Goal: Task Accomplishment & Management: Manage account settings

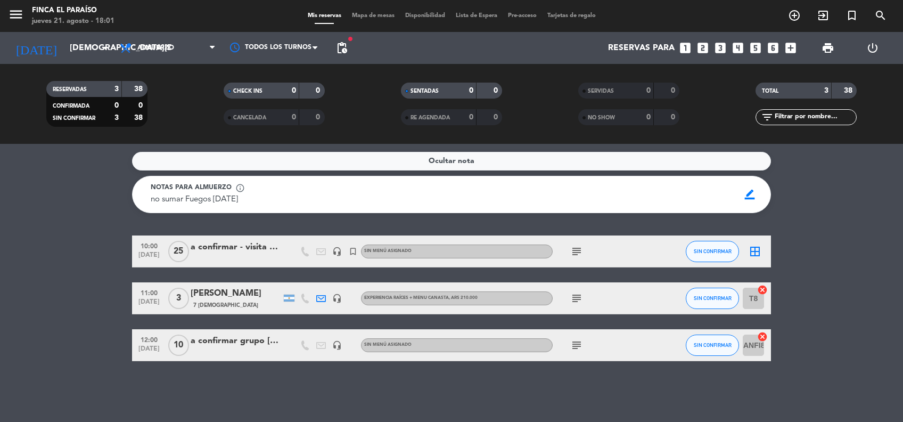
click at [64, 39] on input "[DEMOGRAPHIC_DATA][DATE]" at bounding box center [120, 48] width 112 height 21
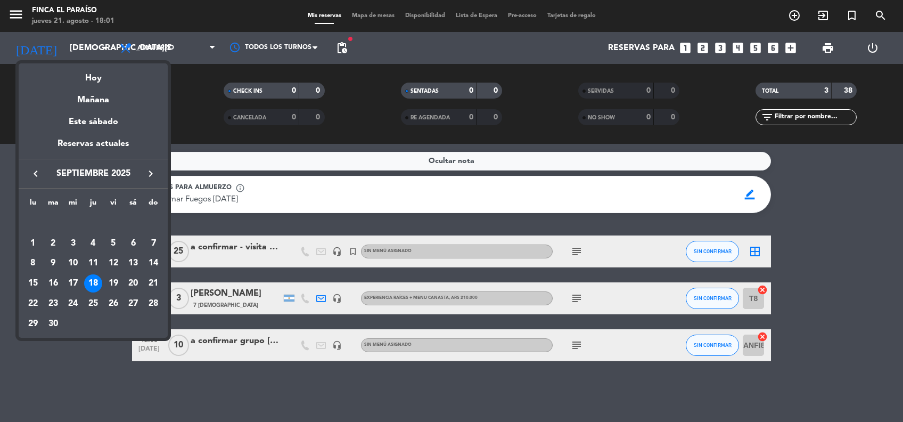
click at [233, 241] on div at bounding box center [451, 211] width 903 height 422
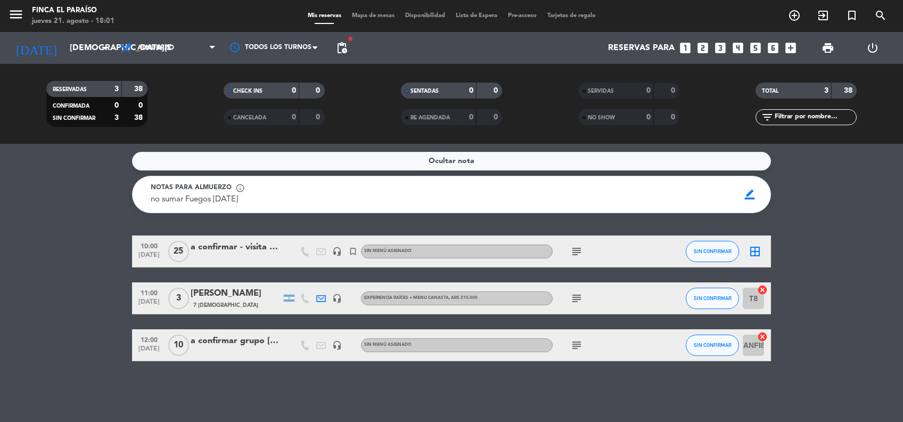
click at [233, 241] on div "a confirmar - visita Directivos Visma" at bounding box center [236, 247] width 91 height 14
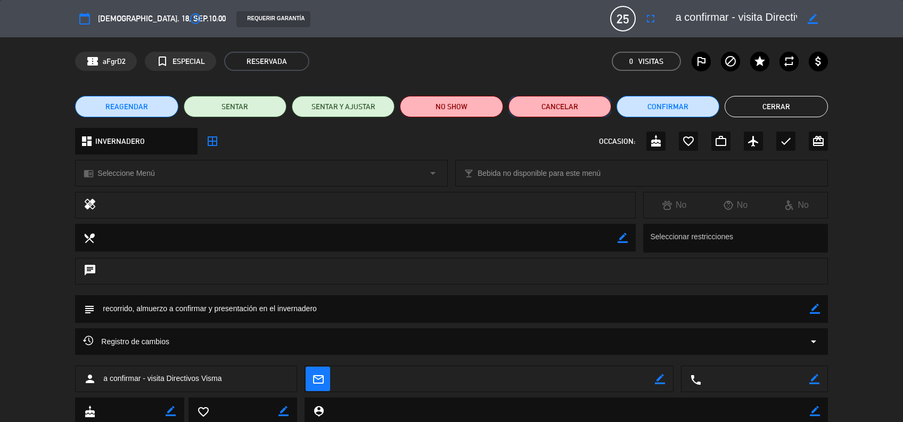
click at [541, 106] on button "Cancelar" at bounding box center [559, 106] width 103 height 21
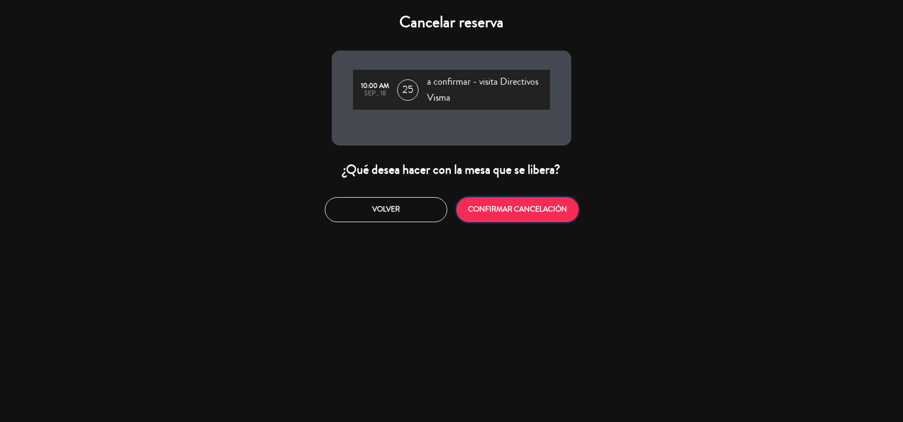
click at [497, 202] on button "CONFIRMAR CANCELACIÓN" at bounding box center [517, 209] width 122 height 25
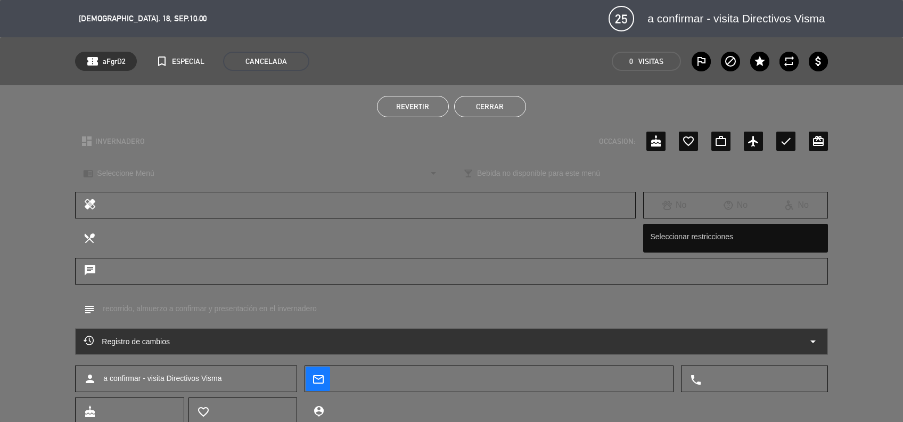
click at [476, 108] on button "Cerrar" at bounding box center [490, 106] width 72 height 21
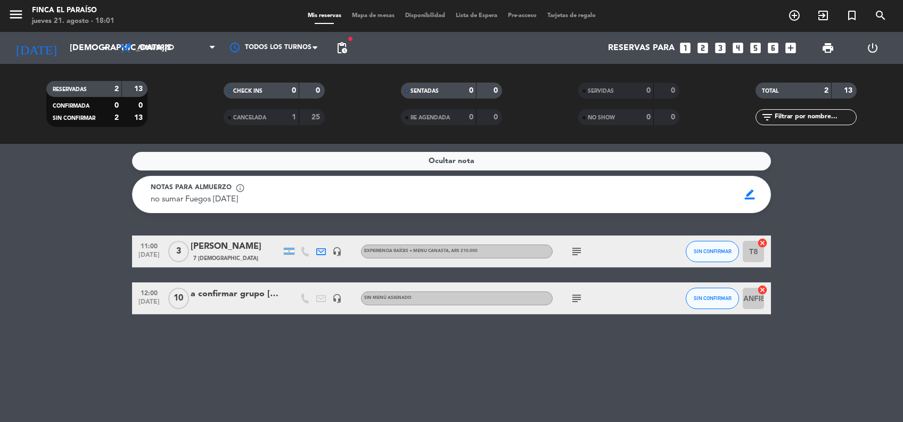
click at [365, 17] on span "Mapa de mesas" at bounding box center [373, 16] width 53 height 6
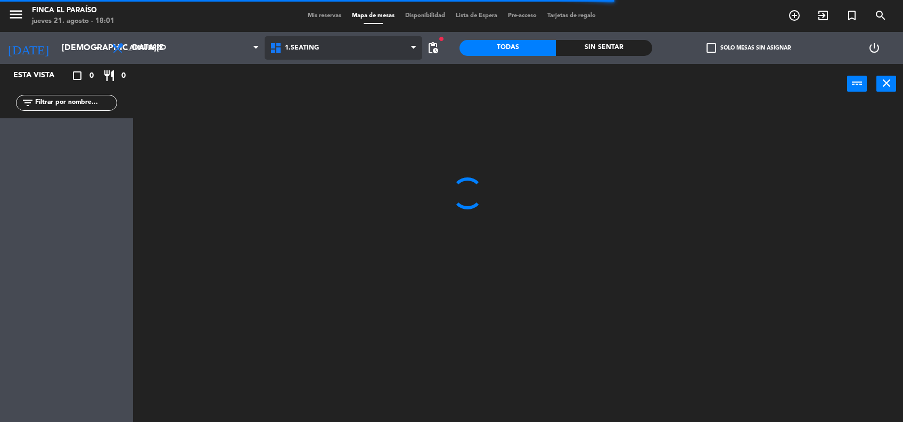
click at [297, 48] on span "1.SEATING" at bounding box center [302, 47] width 34 height 7
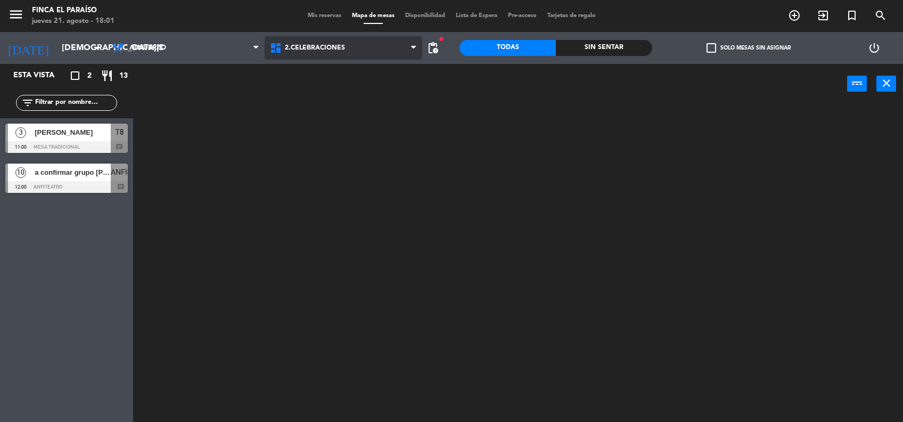
click at [315, 94] on ng-component "menu Finca El Paraíso [DATE] 21. agosto - 18:01 Mis reservas Mapa de mesas Disp…" at bounding box center [451, 211] width 903 height 423
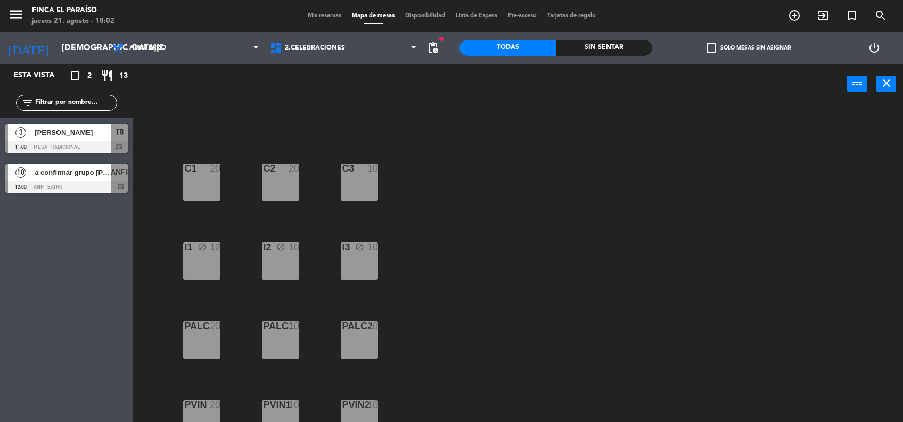
click at [203, 269] on div "I1 block 12" at bounding box center [201, 260] width 37 height 37
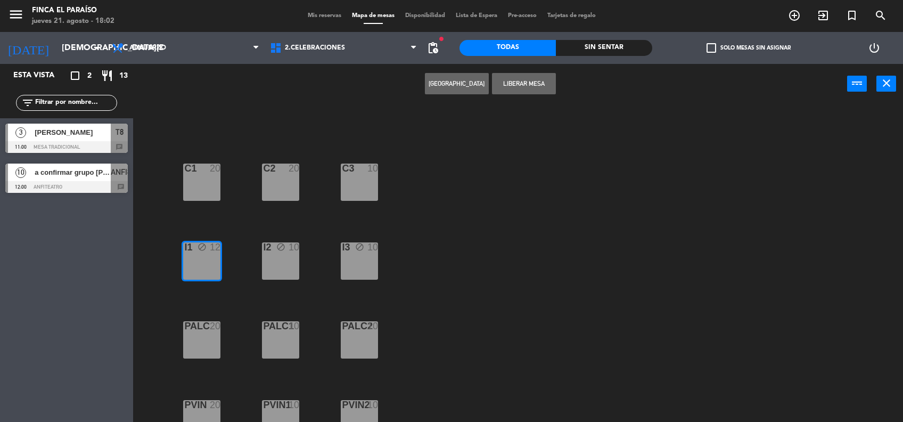
click at [289, 266] on div "I2 block 10" at bounding box center [280, 260] width 37 height 37
click at [265, 258] on div "I2 block 10" at bounding box center [280, 260] width 37 height 37
click at [357, 255] on div "I3 block 10" at bounding box center [359, 260] width 37 height 37
click at [532, 84] on button "Liberar Mesa" at bounding box center [524, 83] width 64 height 21
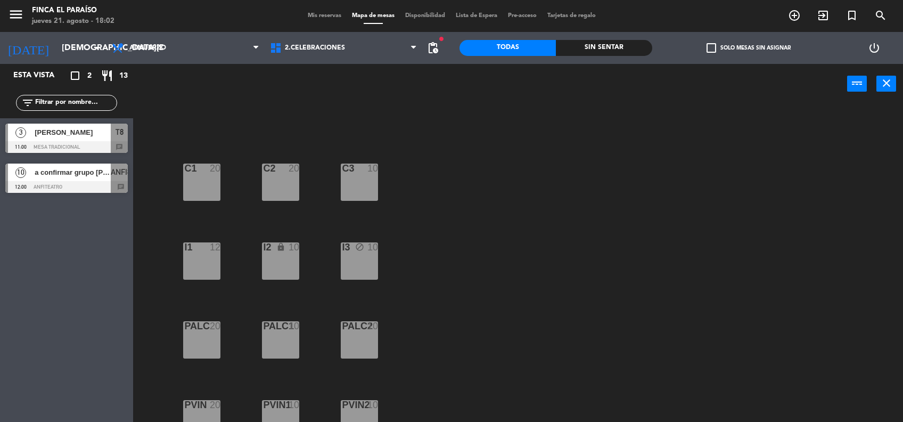
click at [473, 217] on div "C1 20 C2 20 C3 10 I1 12 I2 lock 10 I3 block 10 PALC 20 PALC1 10 PALC2 10 PVIN 2…" at bounding box center [522, 264] width 761 height 318
click at [349, 270] on div "I3 block 10" at bounding box center [359, 260] width 37 height 37
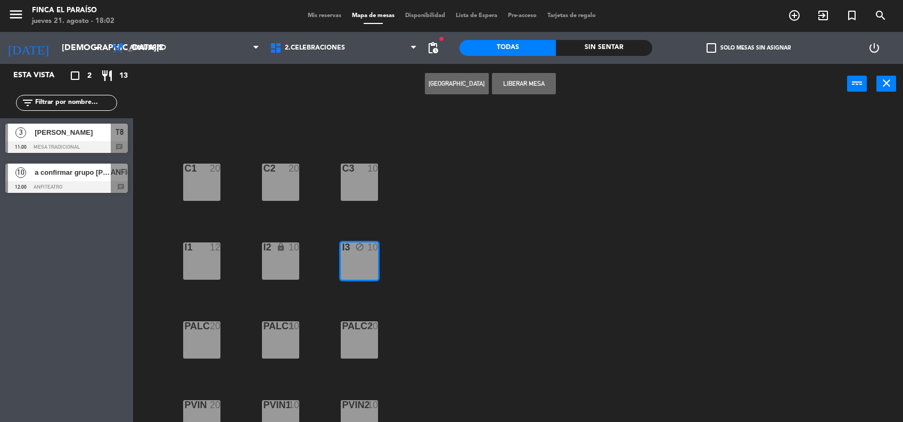
click at [528, 83] on button "Liberar Mesa" at bounding box center [524, 83] width 64 height 21
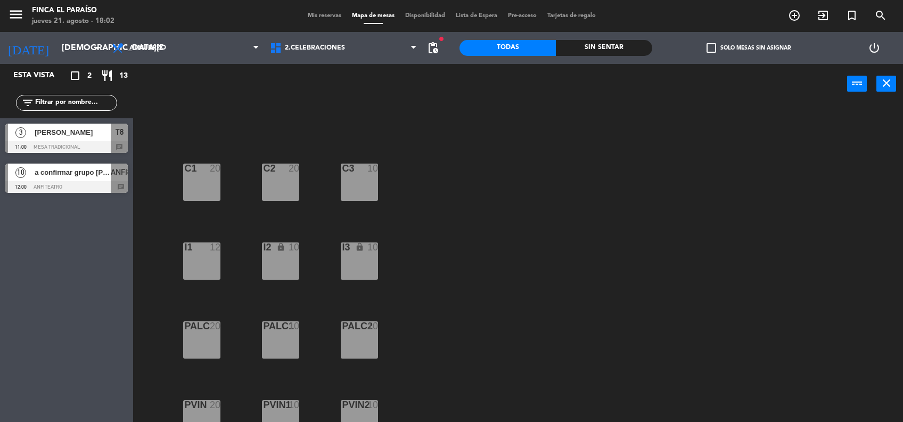
click at [43, 171] on span "a confirmar grupo [PERSON_NAME]" at bounding box center [73, 172] width 76 height 11
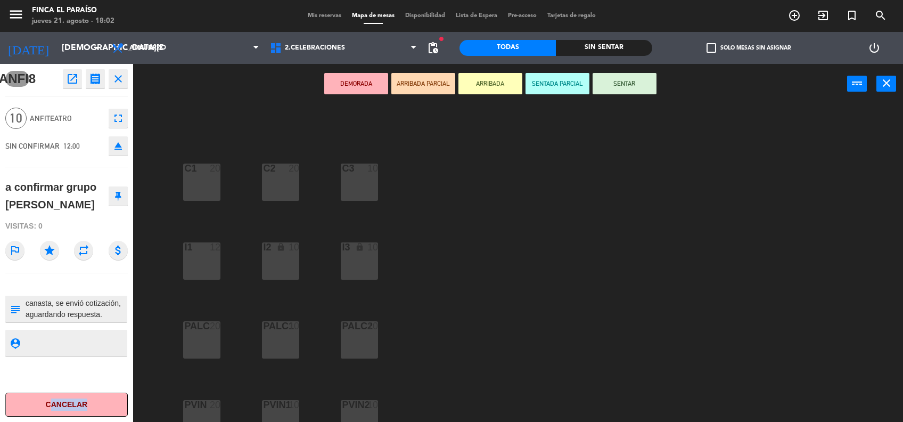
drag, startPoint x: 62, startPoint y: 417, endPoint x: 51, endPoint y: 404, distance: 17.8
click at [51, 404] on div "ANFI8 open_in_new receipt 12:00 PM [DATE] personas a confirmar grupo [PERSON_NA…" at bounding box center [66, 243] width 133 height 358
click at [51, 404] on button "Cancelar" at bounding box center [66, 404] width 122 height 24
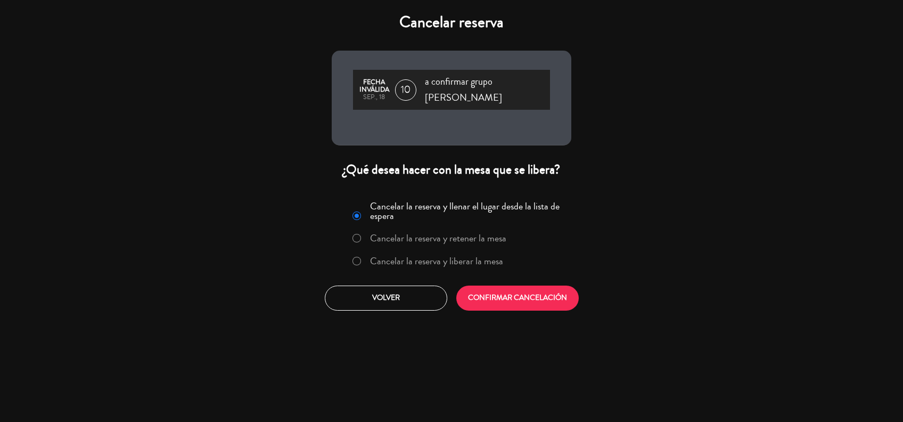
click at [236, 192] on div "Cancelar reserva Fecha inválida sep., 18 10 a confirmar grupo [PERSON_NAME] ¿Qu…" at bounding box center [451, 211] width 903 height 422
click at [379, 305] on button "Volver" at bounding box center [386, 297] width 122 height 25
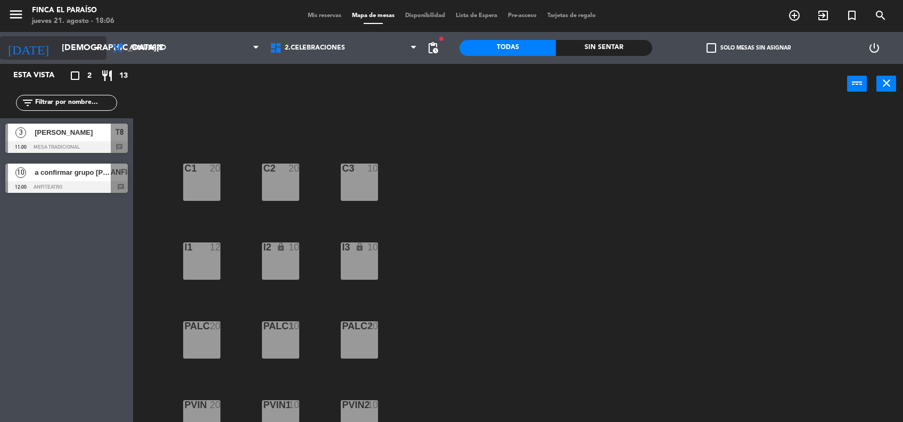
click at [77, 51] on input "[DEMOGRAPHIC_DATA][DATE]" at bounding box center [112, 48] width 112 height 21
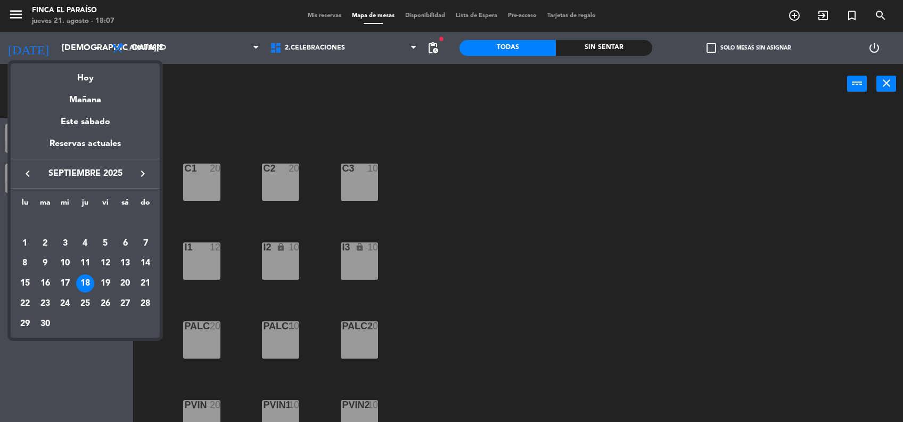
click at [26, 178] on icon "keyboard_arrow_left" at bounding box center [27, 173] width 13 height 13
click at [147, 280] on div "24" at bounding box center [145, 283] width 18 height 18
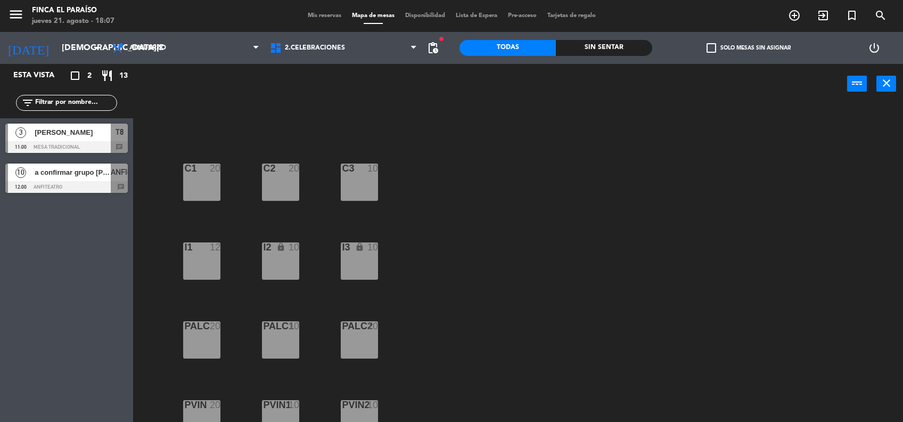
type input "dom. 24 ago."
click at [309, 18] on span "Mis reservas" at bounding box center [324, 16] width 44 height 6
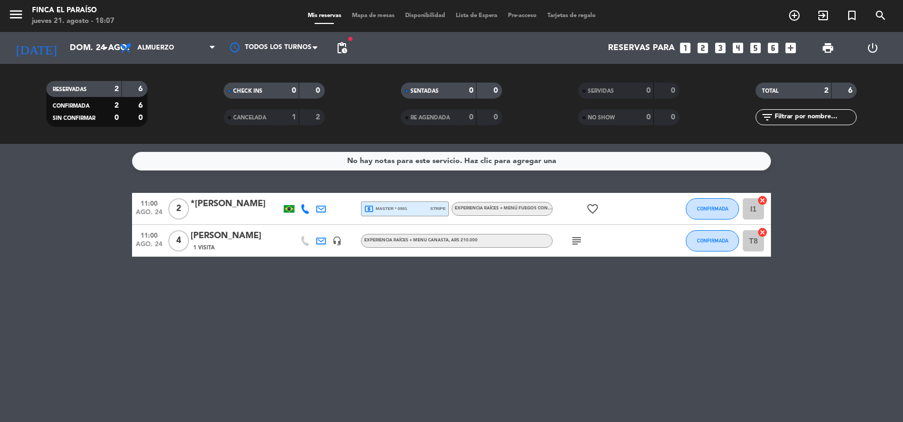
click at [581, 241] on icon "subject" at bounding box center [576, 240] width 13 height 13
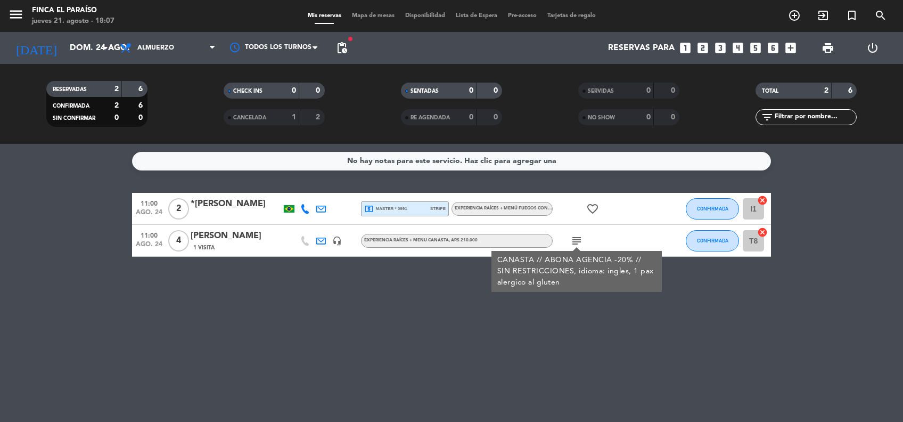
click at [349, 322] on div "No hay notas para este servicio. Haz clic para agregar una 11:00 [DATE] 2 *[PER…" at bounding box center [451, 283] width 903 height 278
